Goal: Task Accomplishment & Management: Complete application form

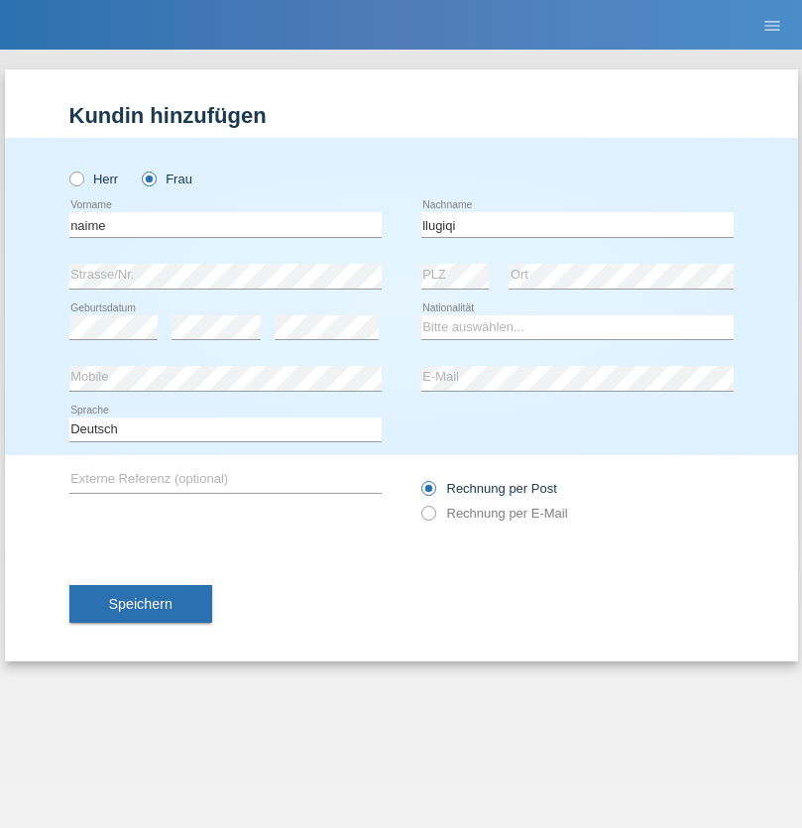
type input "llugiqi"
select select "CH"
radio input "true"
click at [225, 224] on input "text" at bounding box center [225, 224] width 312 height 25
type input "Shanas"
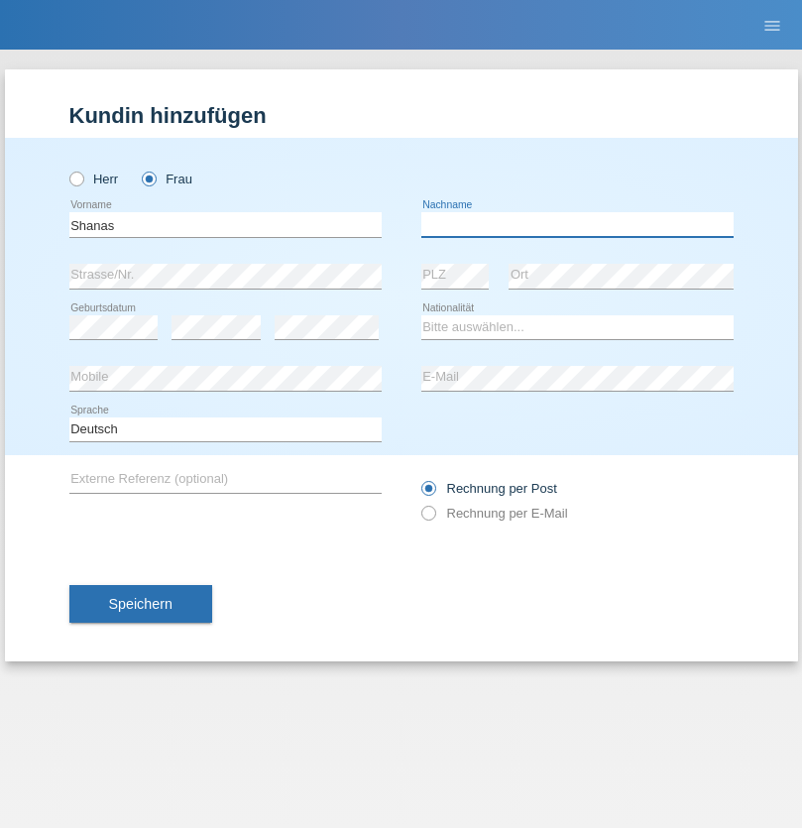
click at [577, 224] on input "text" at bounding box center [577, 224] width 312 height 25
type input "Baranati"
select select "CH"
radio input "true"
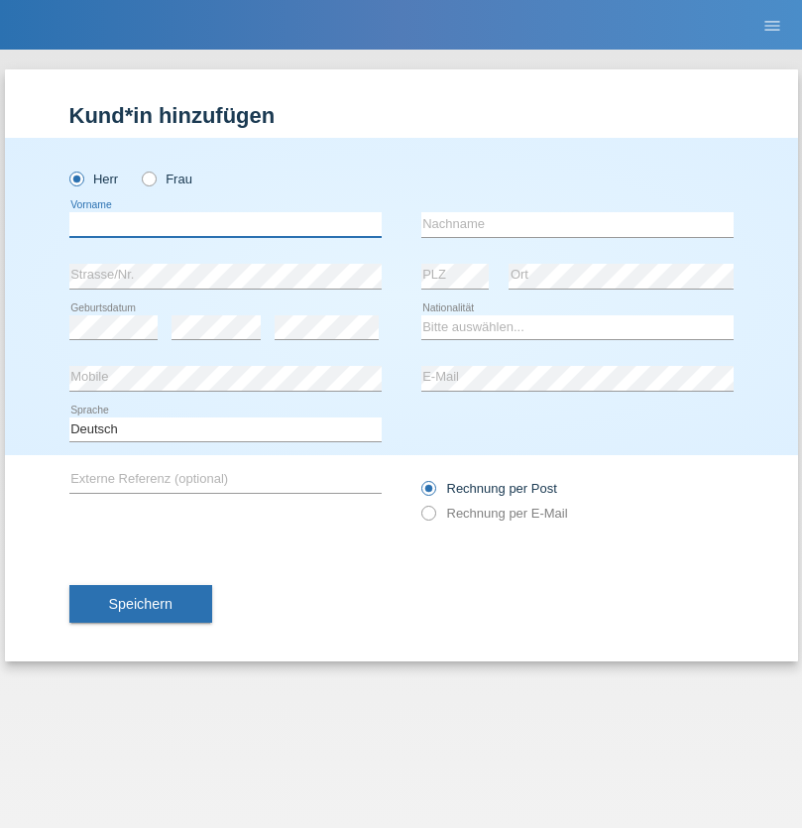
click at [225, 224] on input "text" at bounding box center [225, 224] width 312 height 25
type input "Khoshnaw"
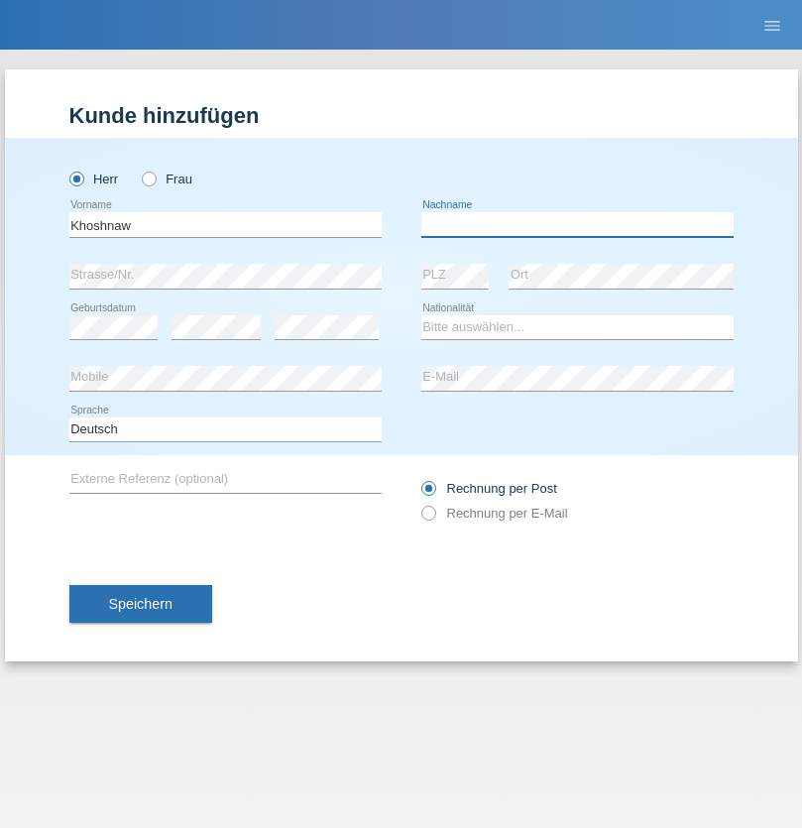
click at [577, 224] on input "text" at bounding box center [577, 224] width 312 height 25
type input "Abdulqadir"
select select "IR"
select select "C"
select select "03"
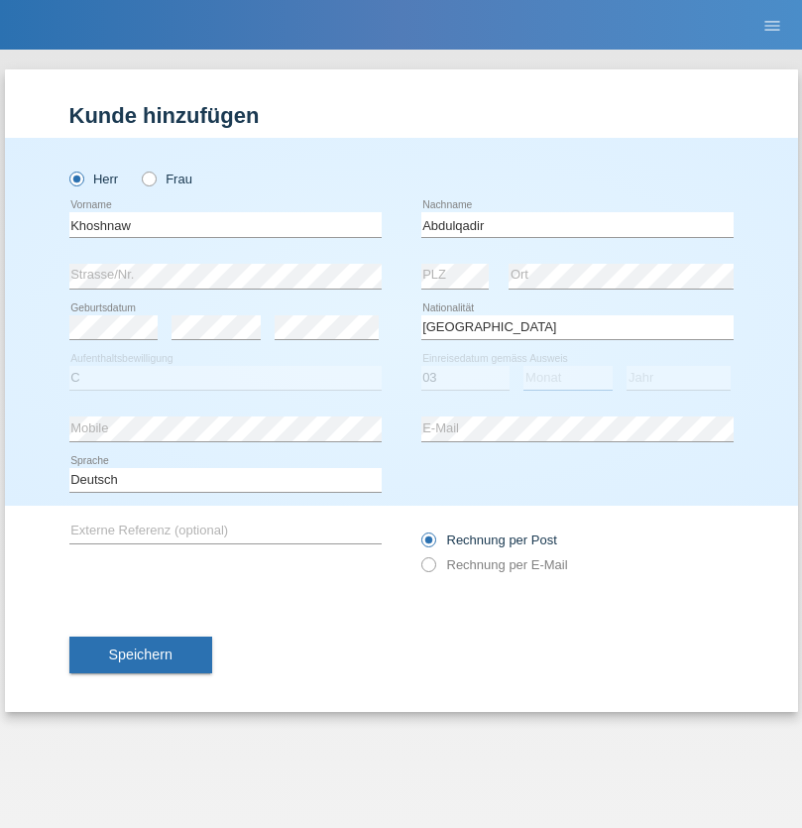
select select "09"
select select "2015"
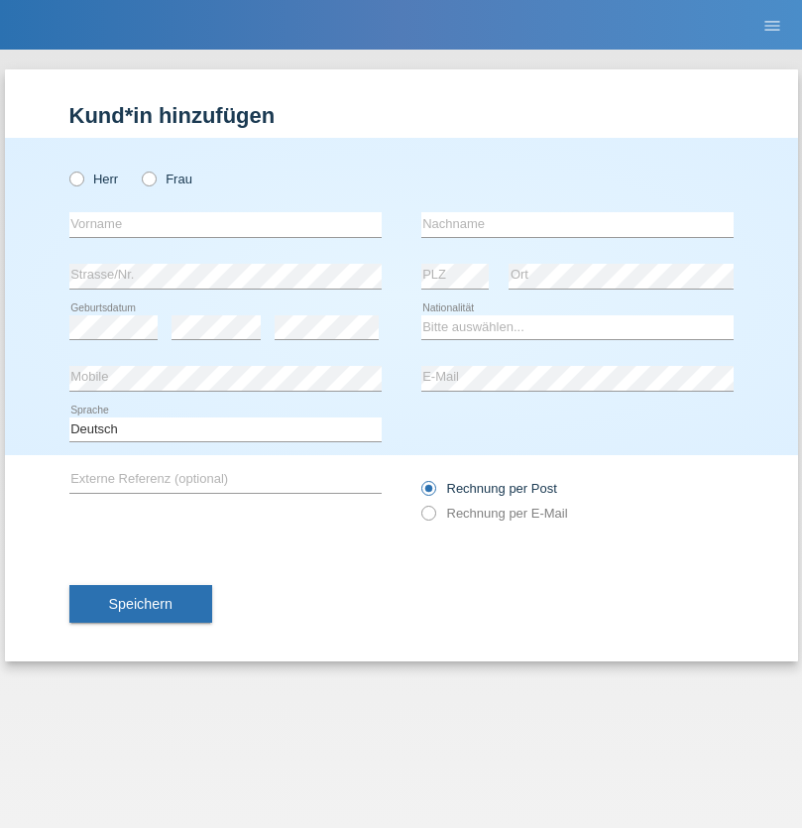
radio input "true"
click at [225, 224] on input "text" at bounding box center [225, 224] width 312 height 25
type input "Mustafa"
click at [577, 224] on input "text" at bounding box center [577, 224] width 312 height 25
type input "Sokol"
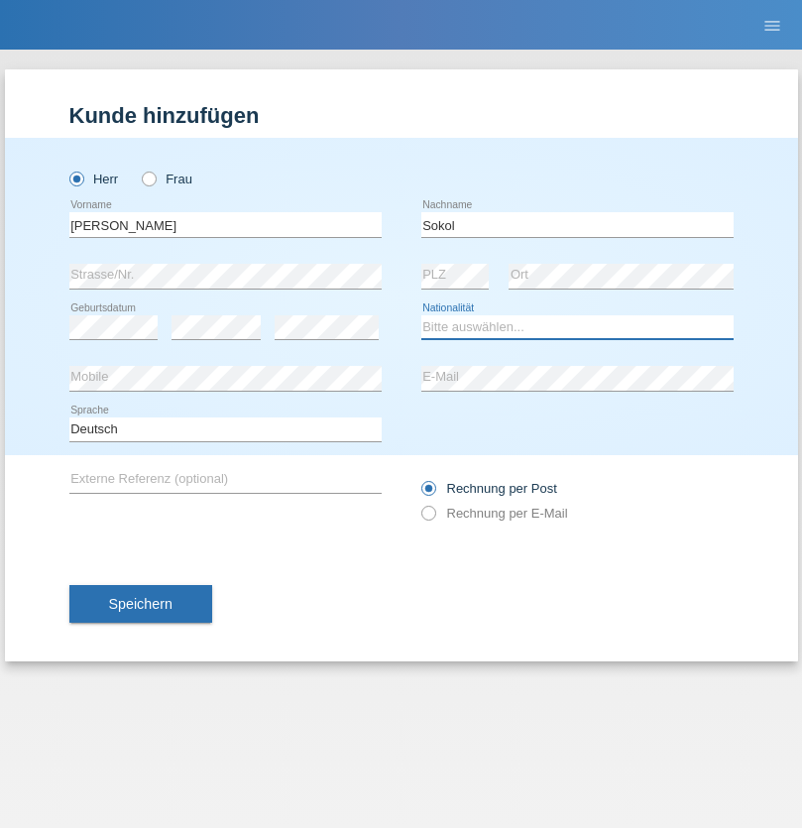
select select "XK"
select select "C"
select select "02"
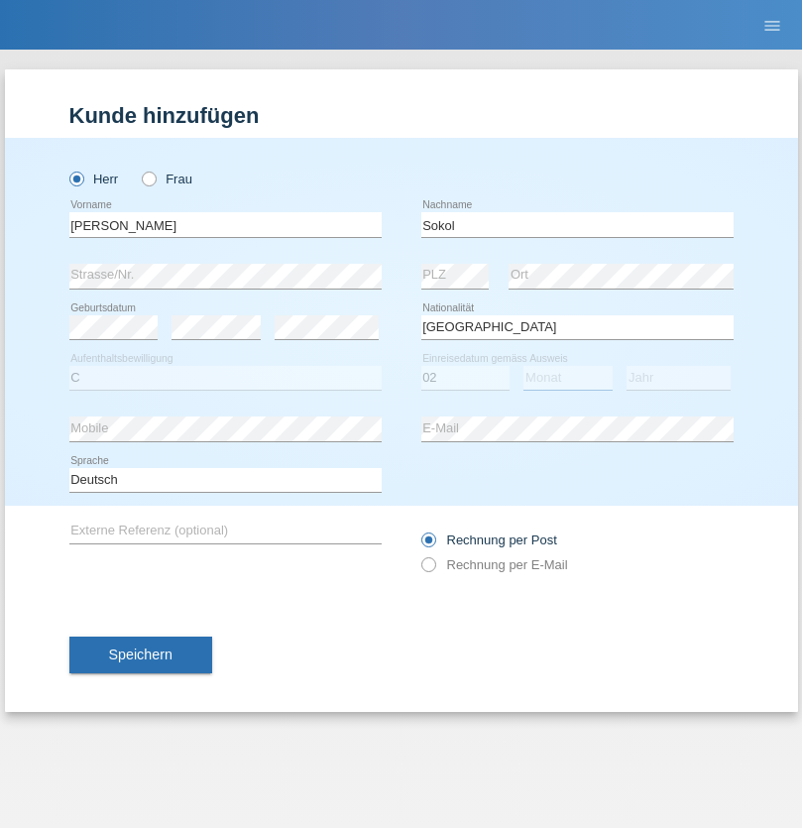
select select "08"
select select "1988"
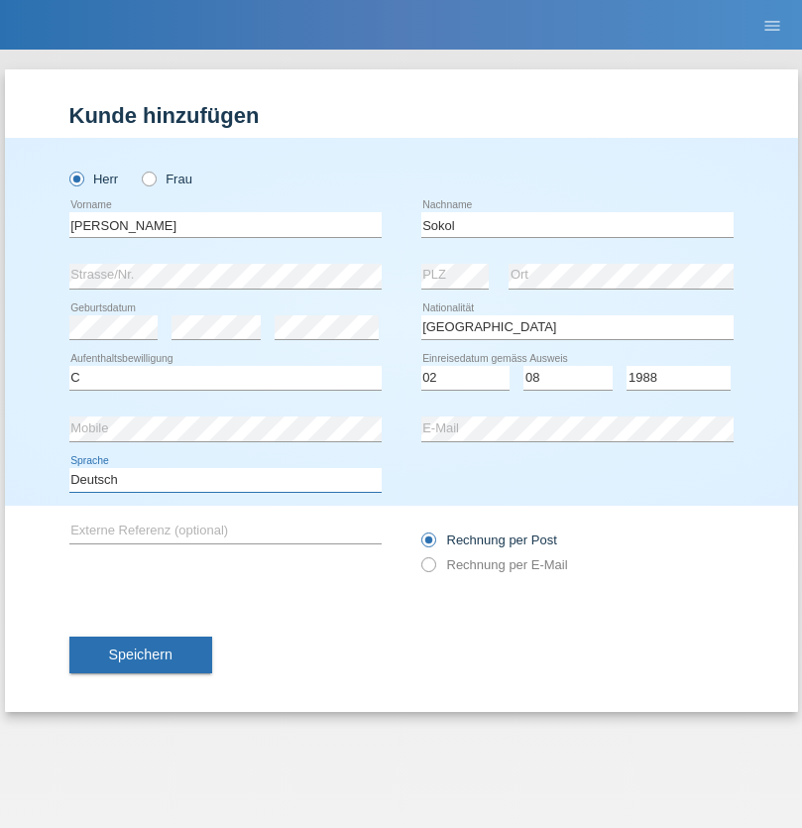
select select "en"
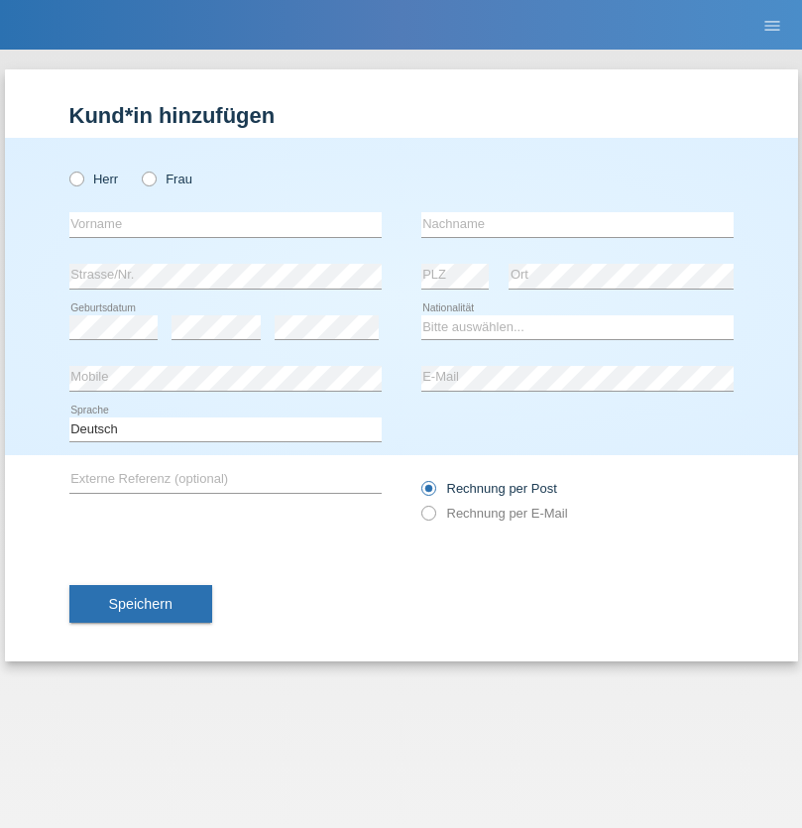
radio input "true"
click at [225, 224] on input "text" at bounding box center [225, 224] width 312 height 25
type input "Mustafa"
click at [577, 224] on input "text" at bounding box center [577, 224] width 312 height 25
type input "Sokol"
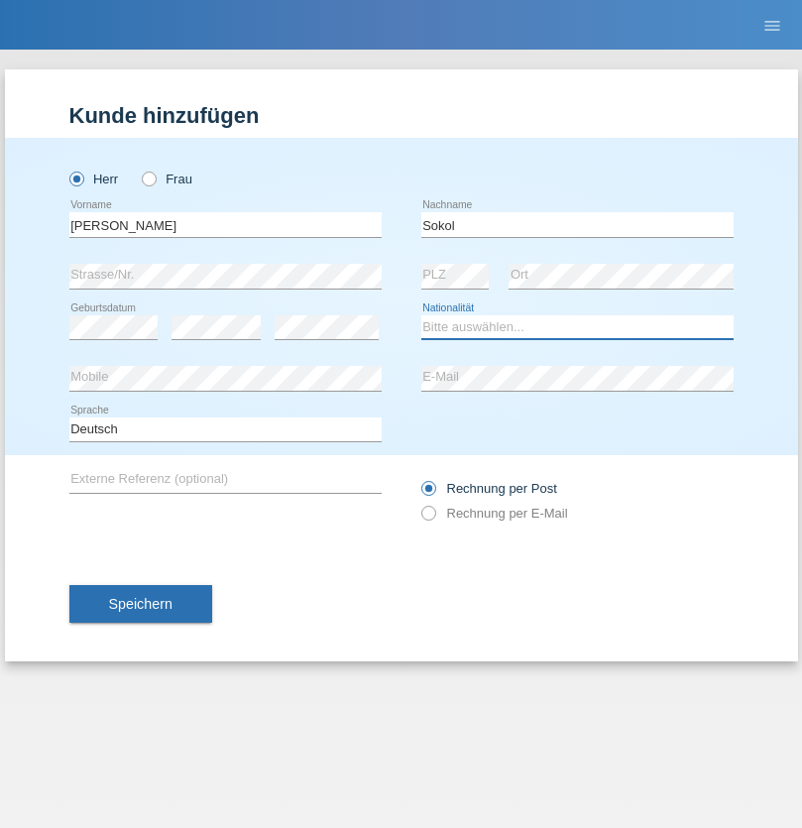
select select "XK"
select select "C"
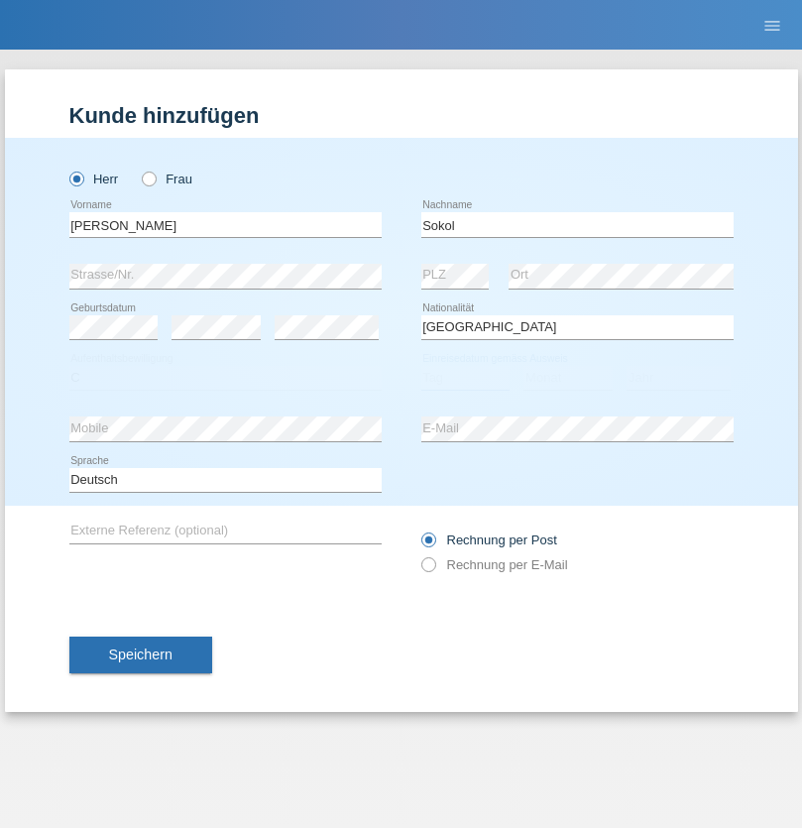
select select "02"
select select "08"
select select "1988"
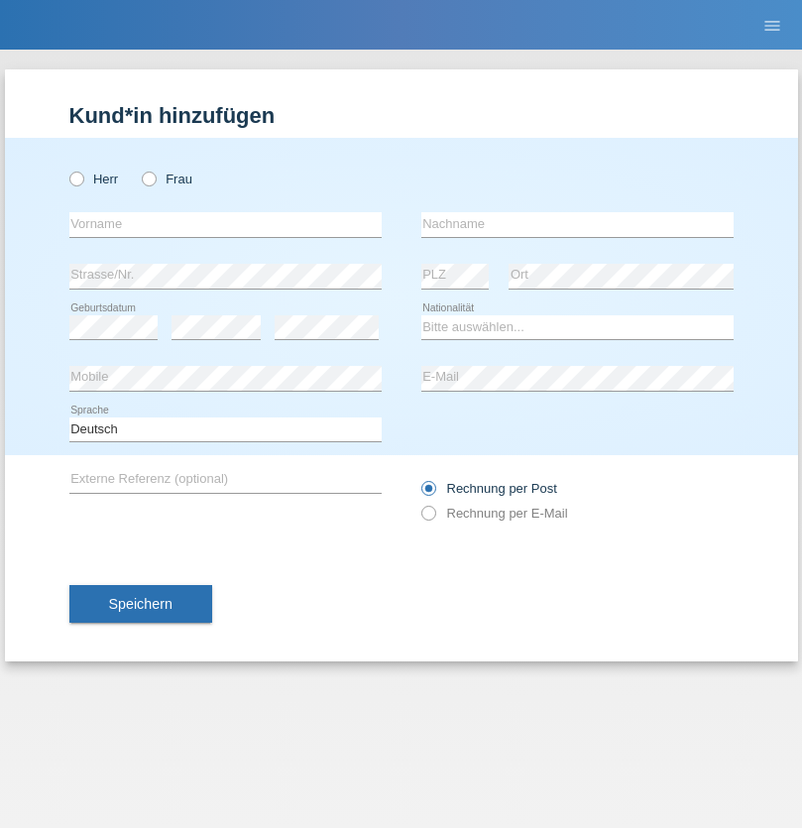
radio input "true"
click at [225, 224] on input "text" at bounding box center [225, 224] width 312 height 25
type input "[PERSON_NAME]"
click at [577, 224] on input "text" at bounding box center [577, 224] width 312 height 25
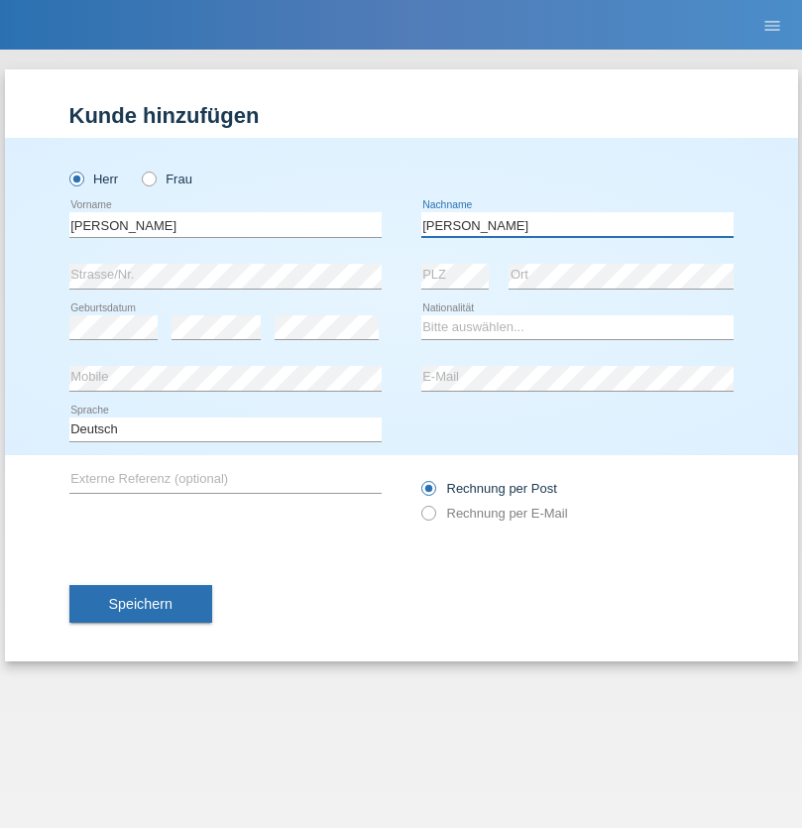
type input "[PERSON_NAME]"
select select "PL"
select select "C"
select select "11"
select select "01"
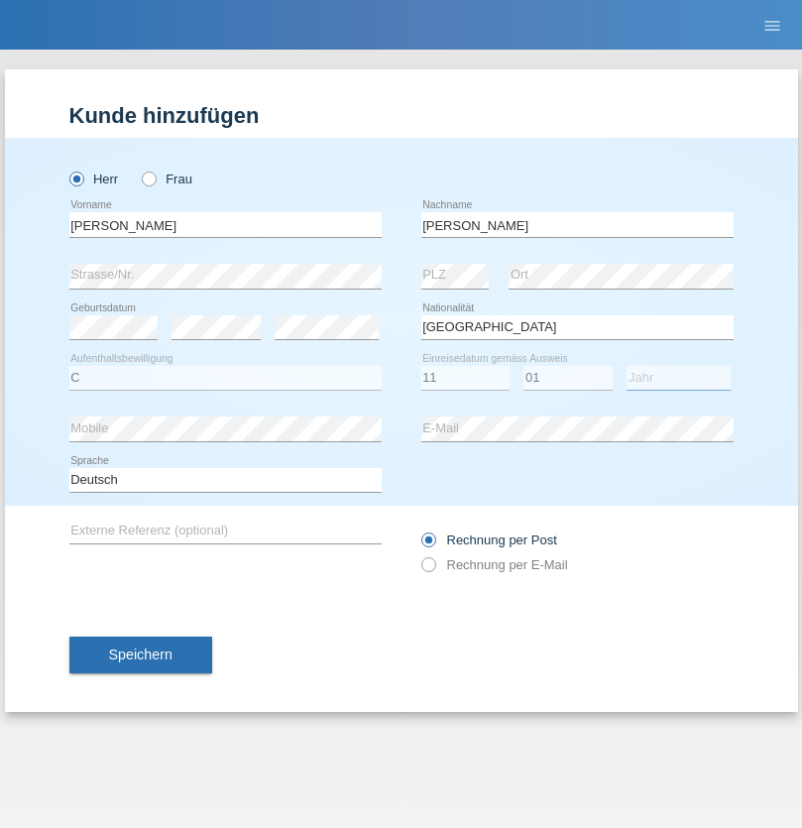
select select "2007"
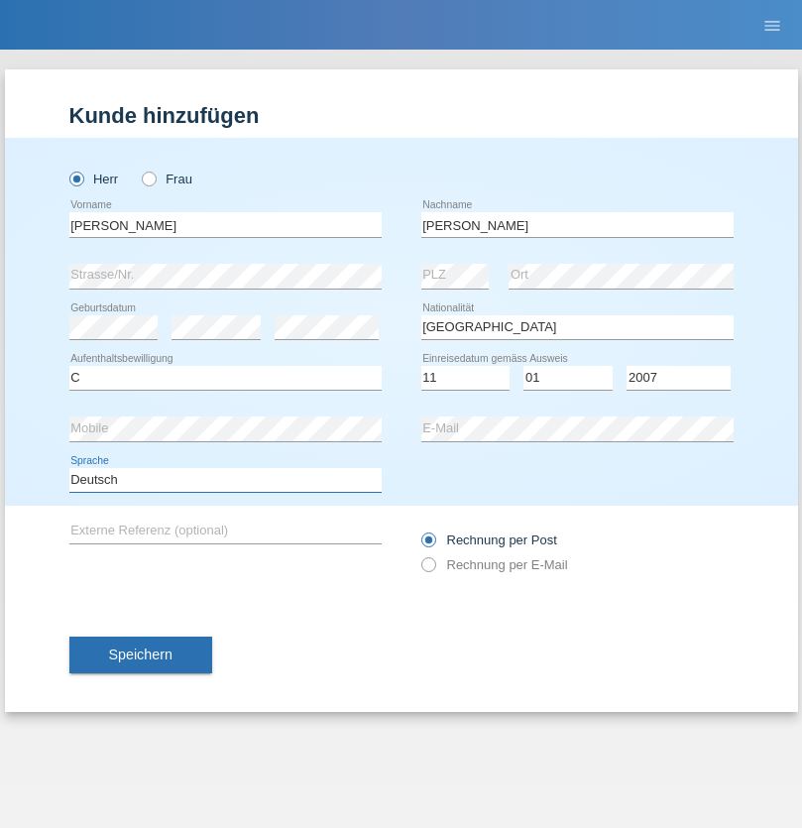
select select "en"
